Goal: Register for event/course

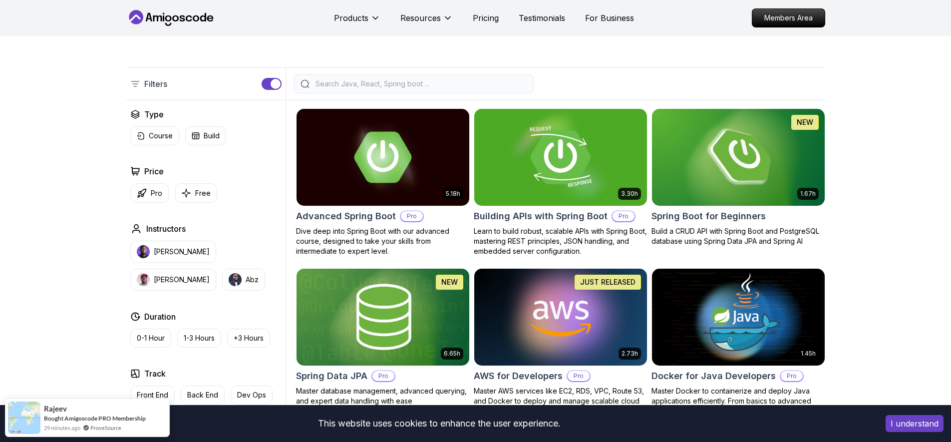
scroll to position [148, 0]
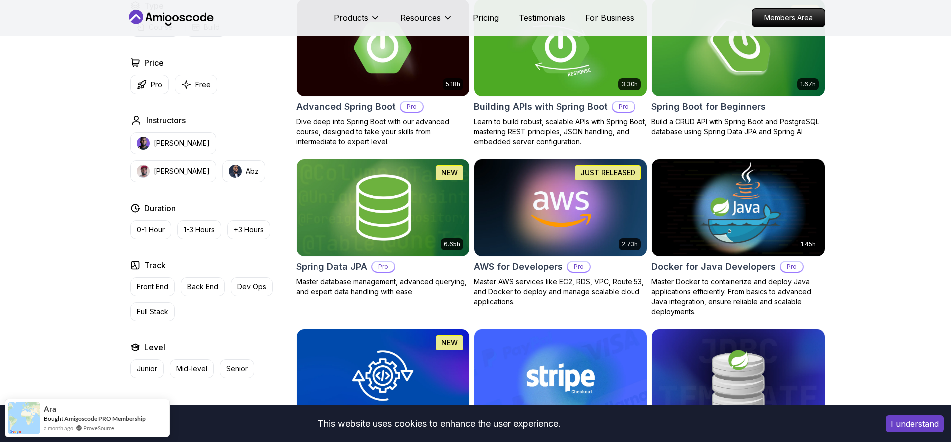
scroll to position [166, 0]
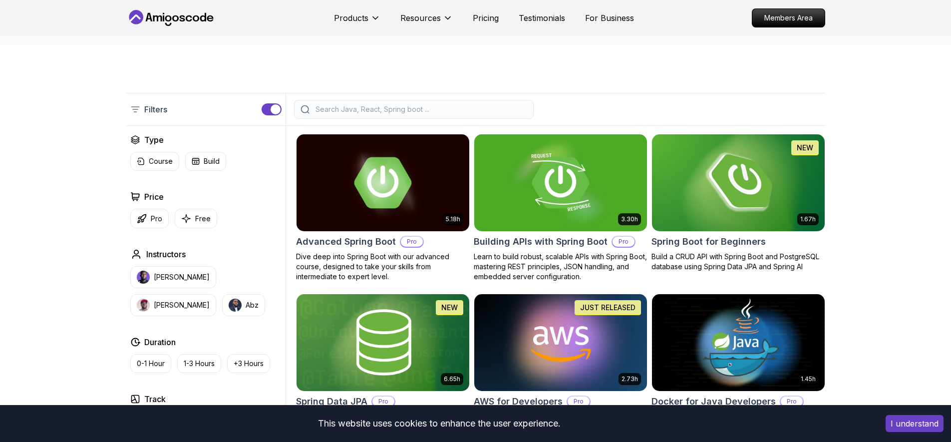
click at [712, 221] on img at bounding box center [738, 182] width 181 height 101
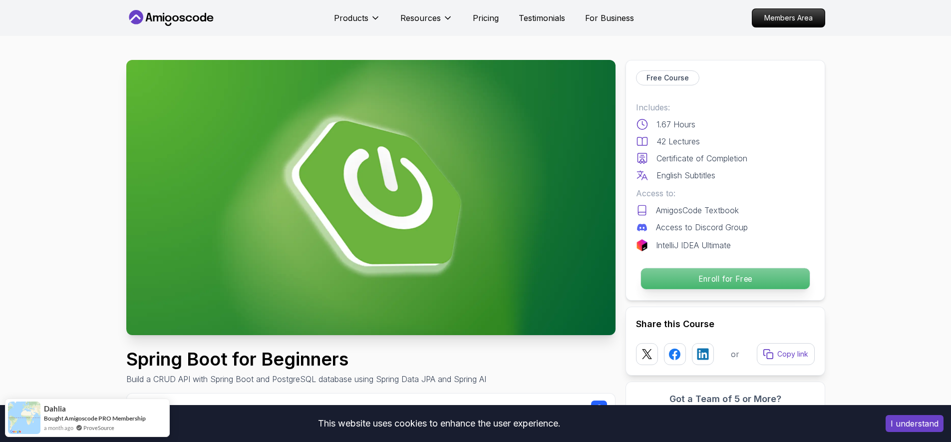
click at [688, 280] on p "Enroll for Free" at bounding box center [725, 278] width 169 height 21
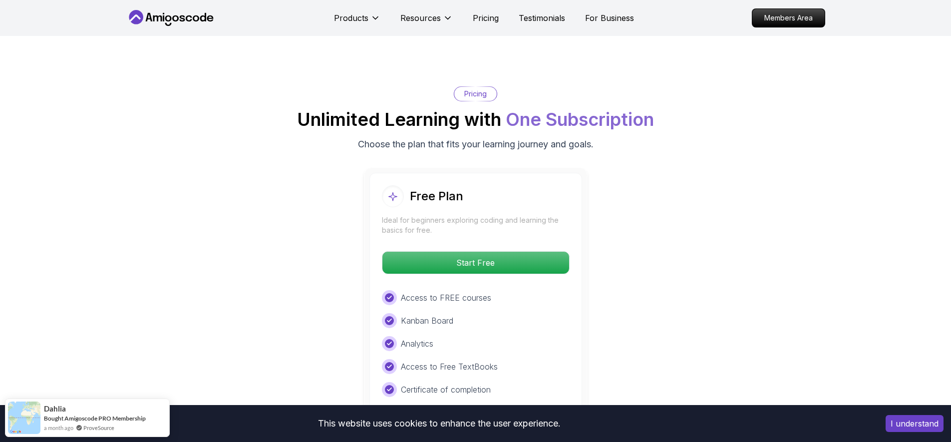
scroll to position [1961, 0]
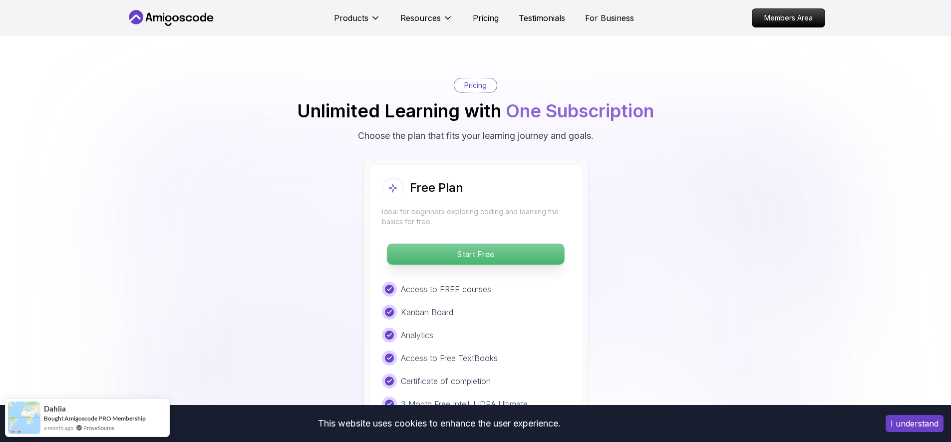
click at [481, 244] on p "Start Free" at bounding box center [475, 254] width 177 height 21
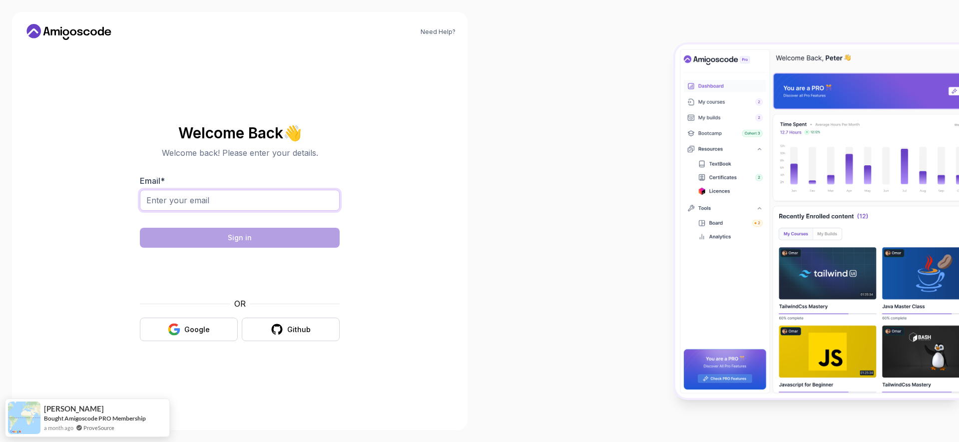
click at [320, 203] on input "Email *" at bounding box center [240, 200] width 200 height 21
